Goal: Book appointment/travel/reservation

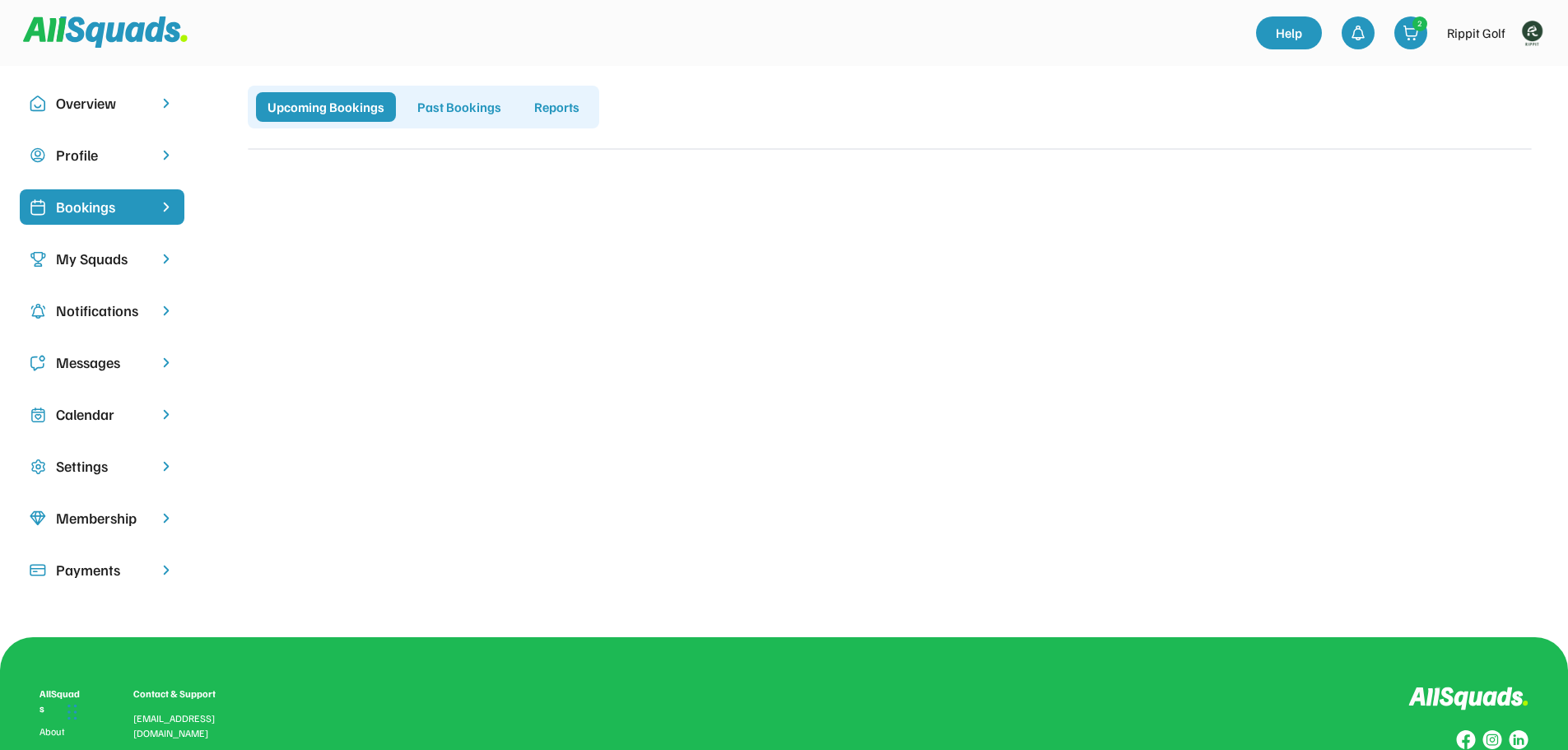
click at [96, 406] on div "Calendar" at bounding box center [102, 415] width 92 height 22
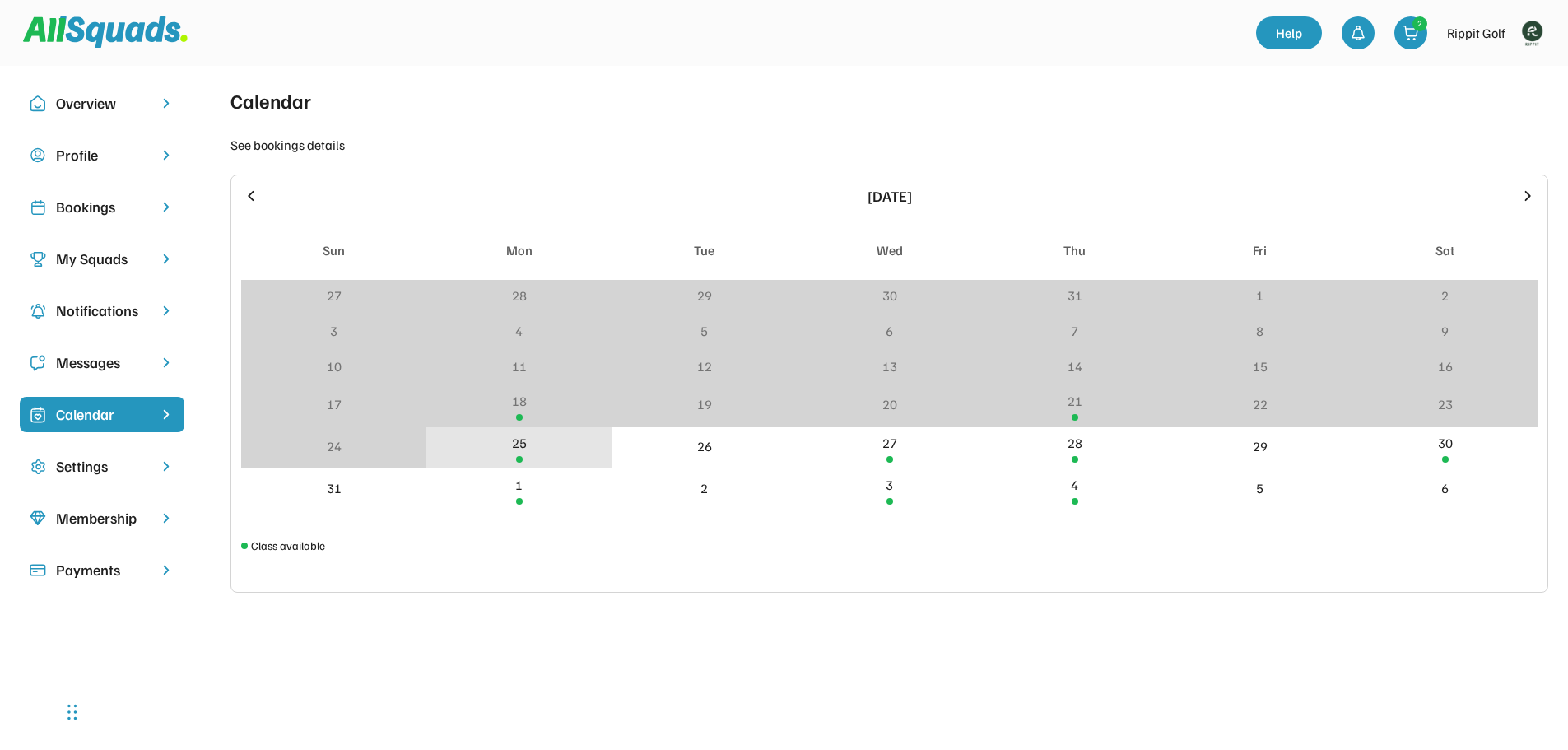
click at [563, 452] on div "25" at bounding box center [520, 448] width 185 height 42
click at [562, 452] on div "25" at bounding box center [520, 448] width 185 height 42
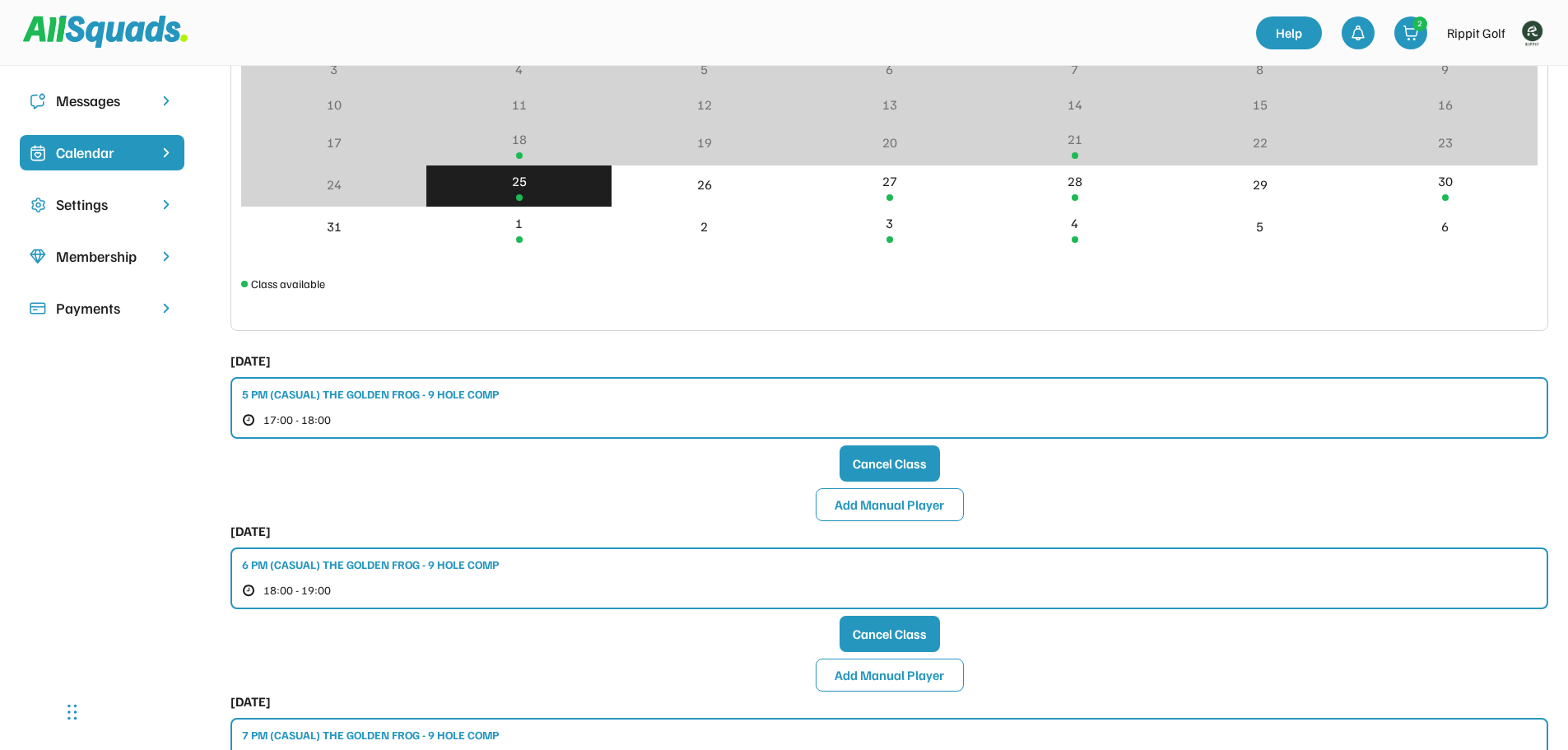
scroll to position [412, 0]
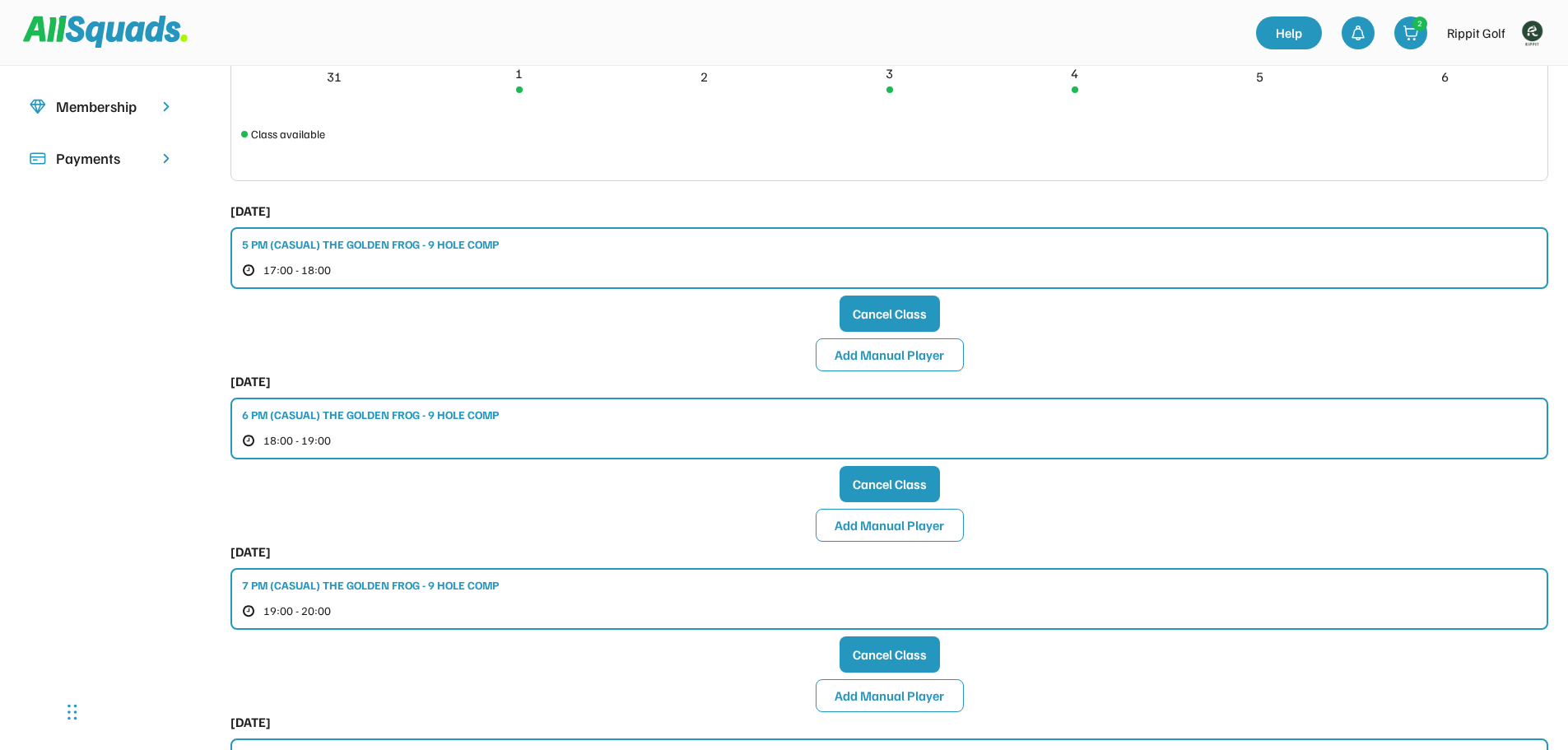
click at [418, 418] on div "6 PM (CASUAL) THE GOLDEN FROG - 9 HOLE COMP" at bounding box center [371, 415] width 256 height 17
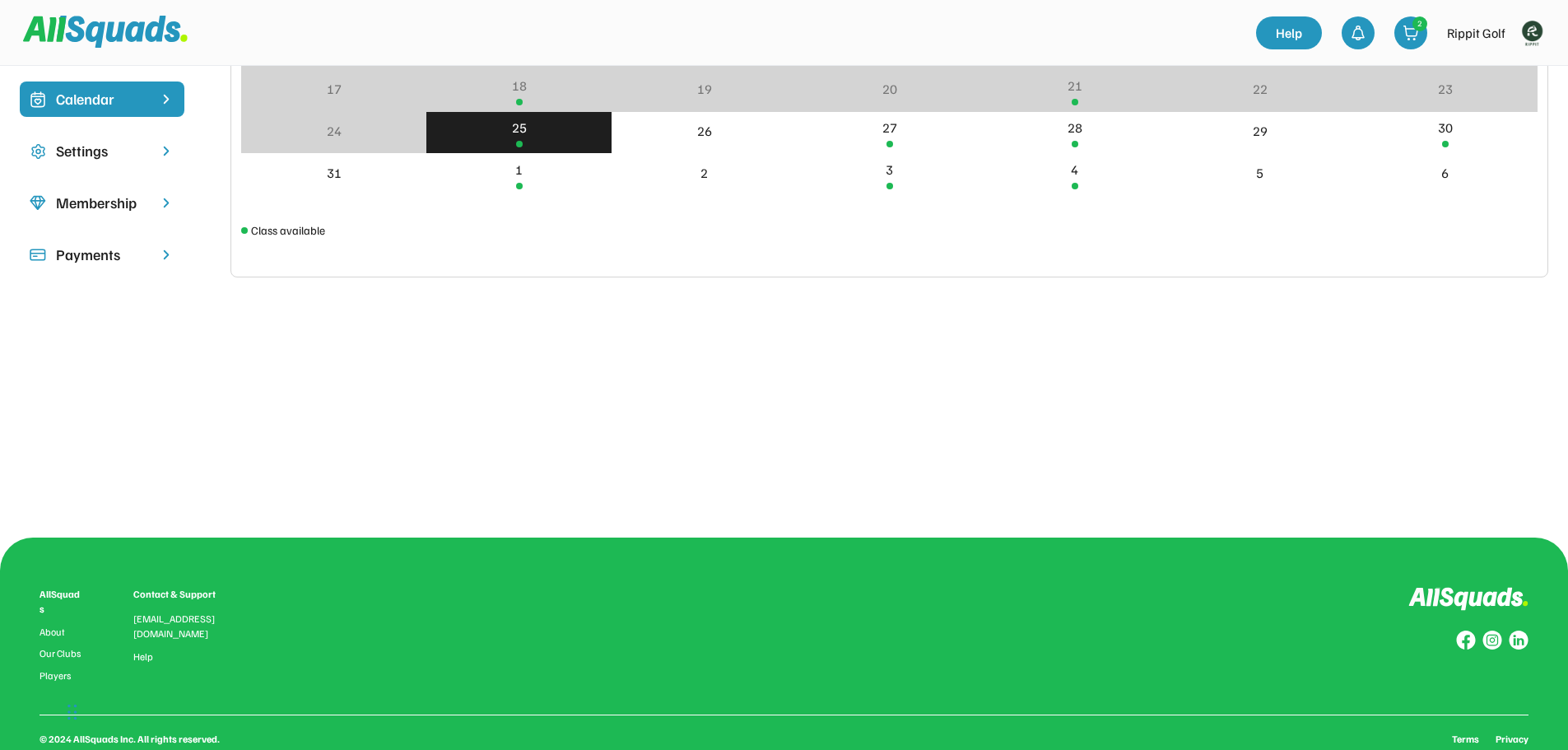
scroll to position [165, 0]
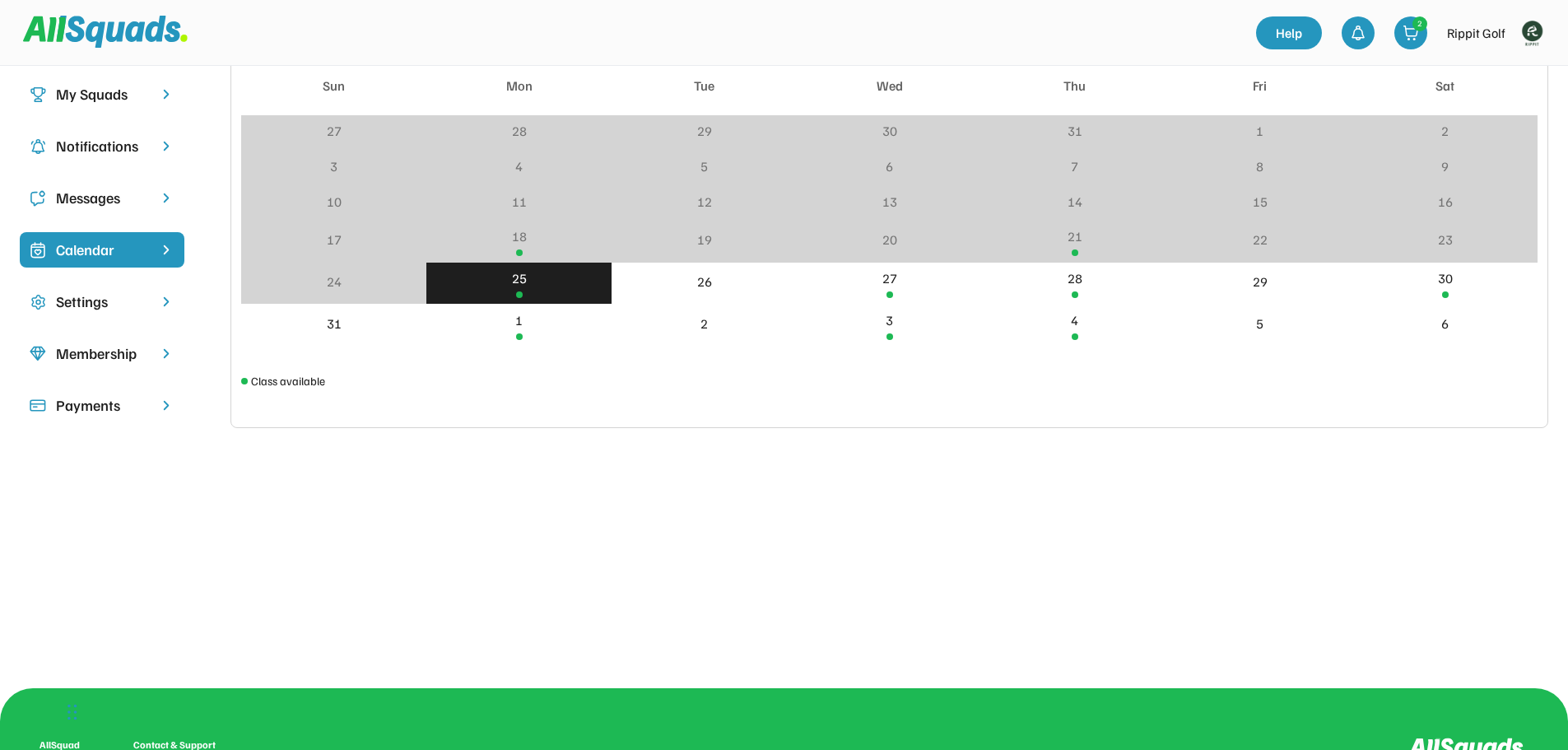
click at [526, 276] on div "25" at bounding box center [520, 278] width 15 height 20
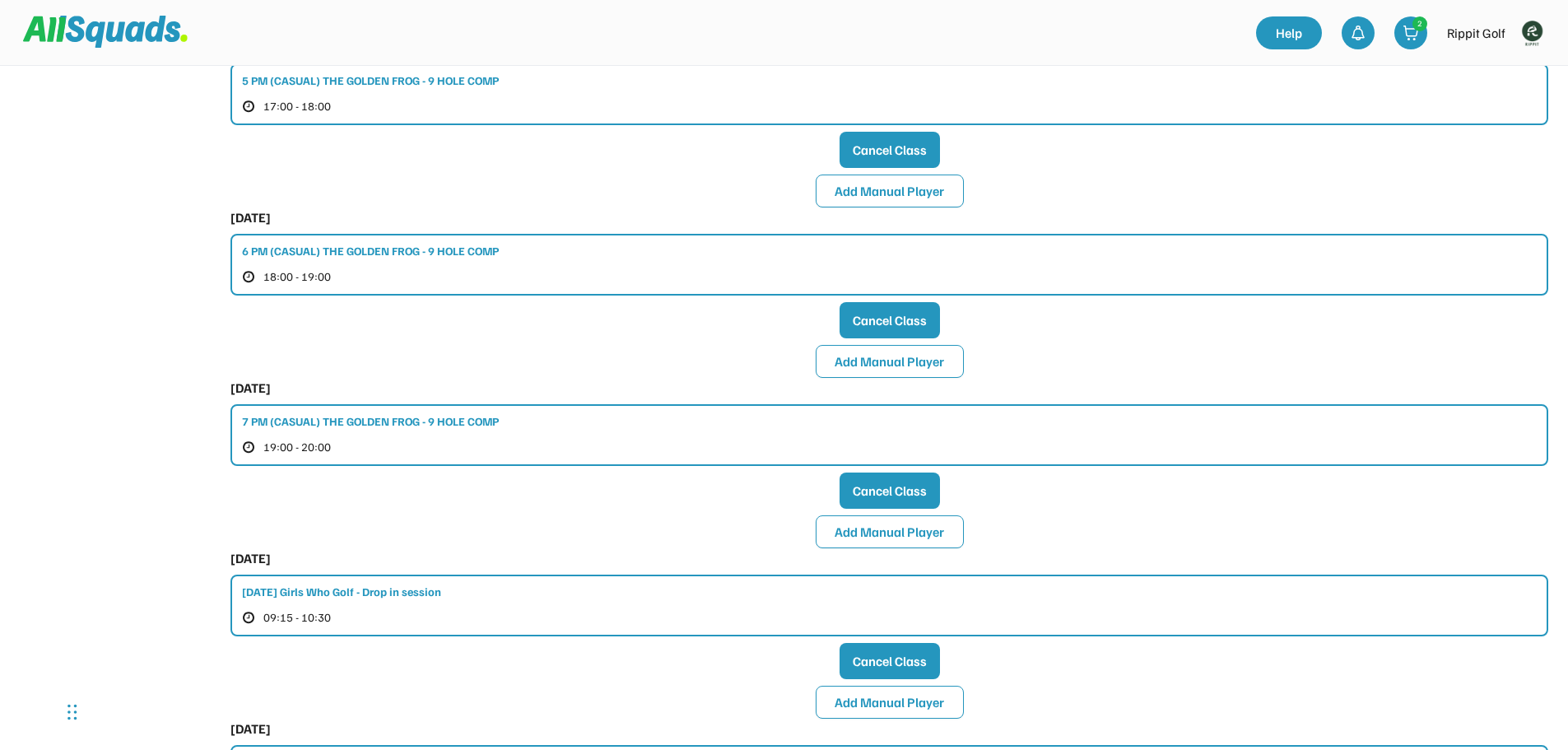
scroll to position [577, 0]
click at [431, 243] on div "6 PM (CASUAL) THE GOLDEN FROG - 9 HOLE COMP" at bounding box center [371, 250] width 256 height 17
